Goal: Navigation & Orientation: Find specific page/section

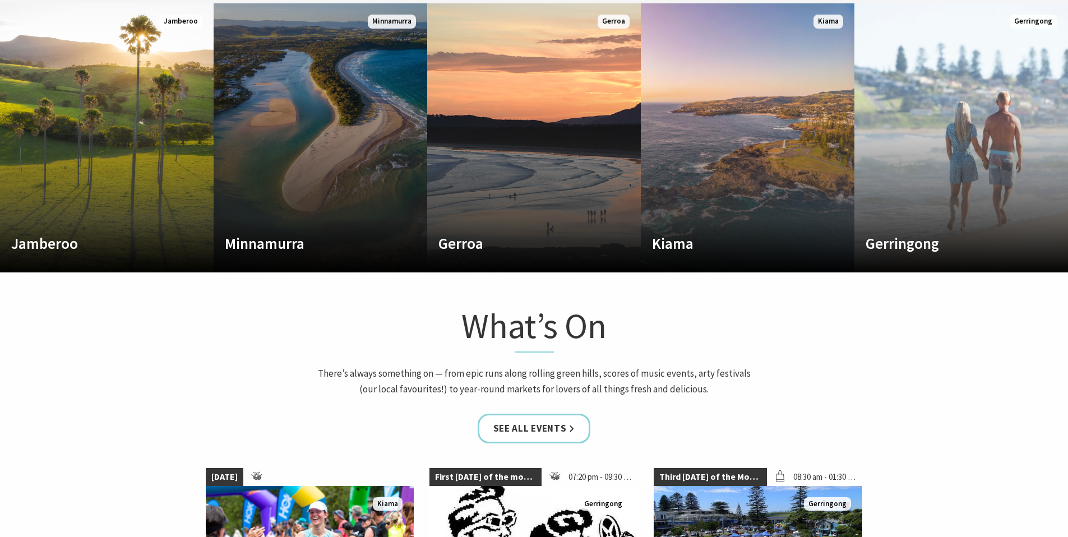
scroll to position [587, 0]
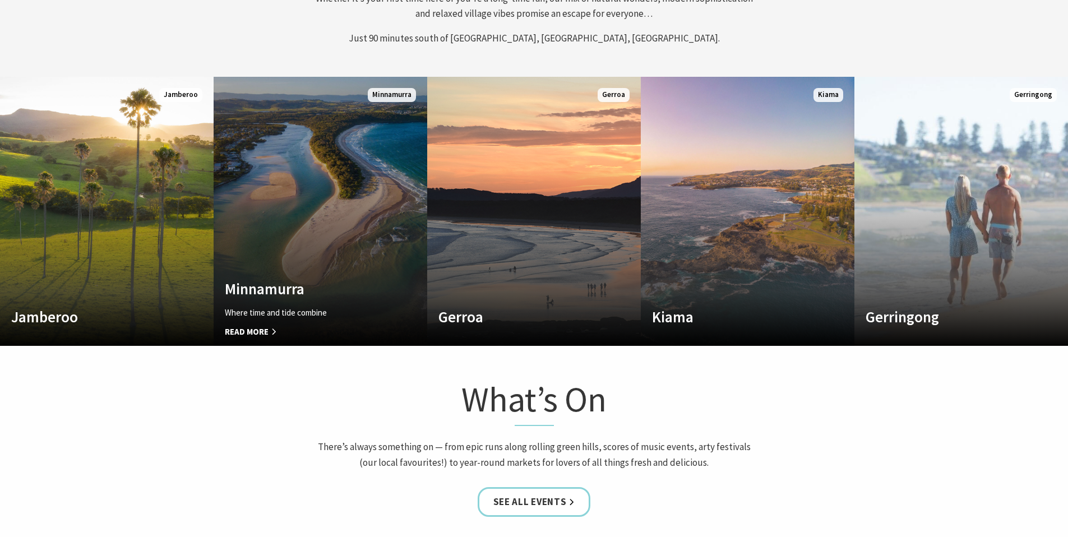
click at [348, 197] on link "Custom Image Used [GEOGRAPHIC_DATA] Where time and tide combine Read More [GEOG…" at bounding box center [321, 211] width 214 height 269
